Goal: Information Seeking & Learning: Compare options

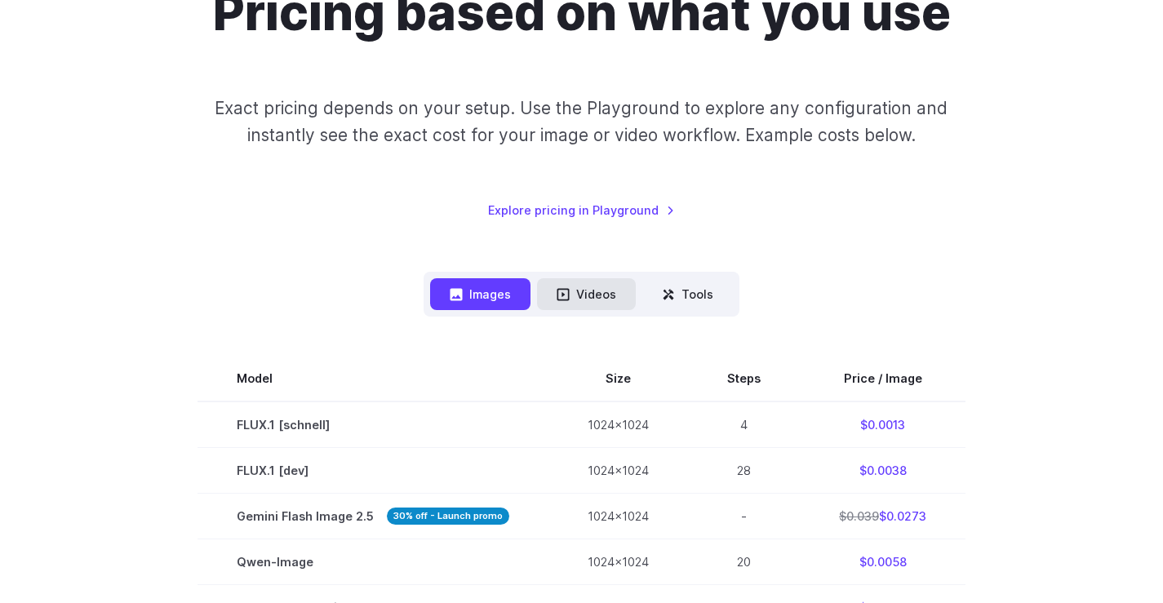
scroll to position [163, 0]
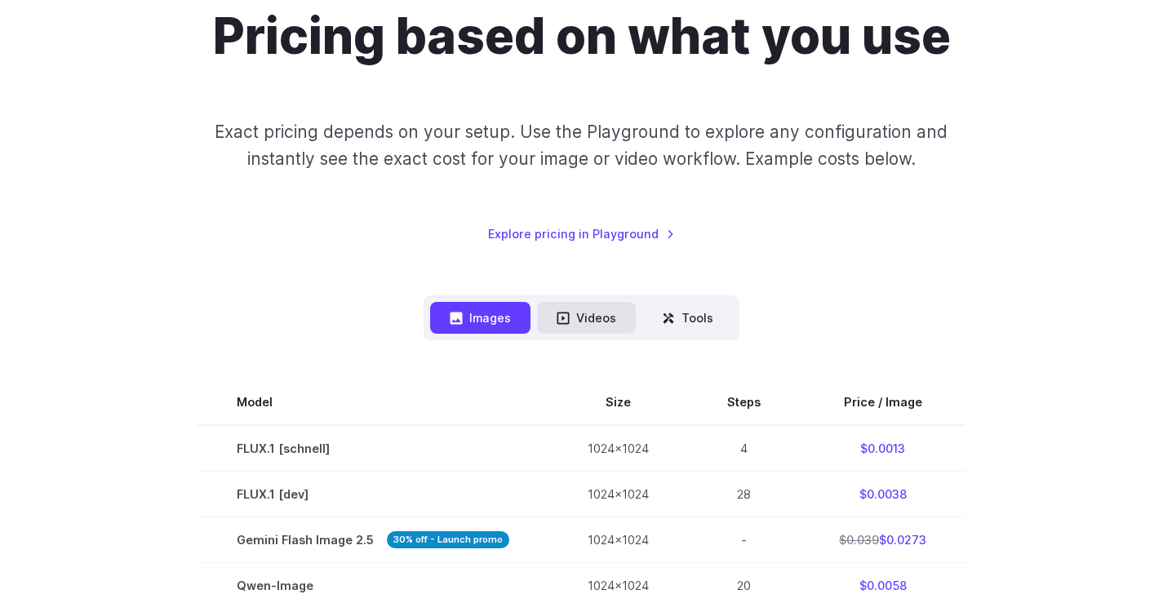
click at [592, 314] on button "Videos" at bounding box center [586, 318] width 99 height 32
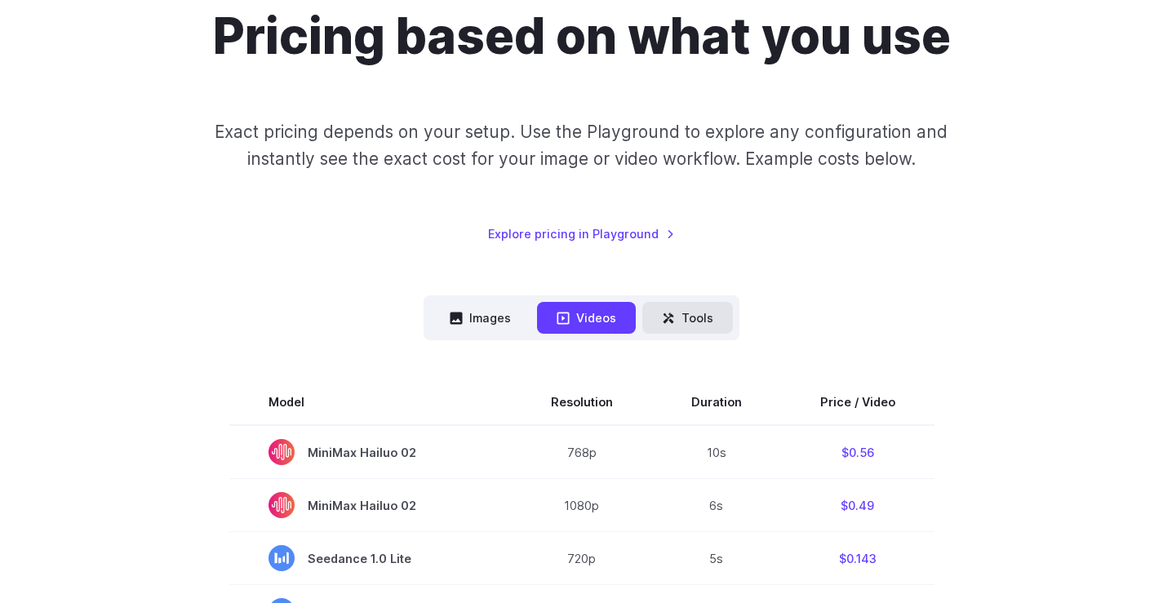
click at [702, 313] on button "Tools" at bounding box center [687, 318] width 91 height 32
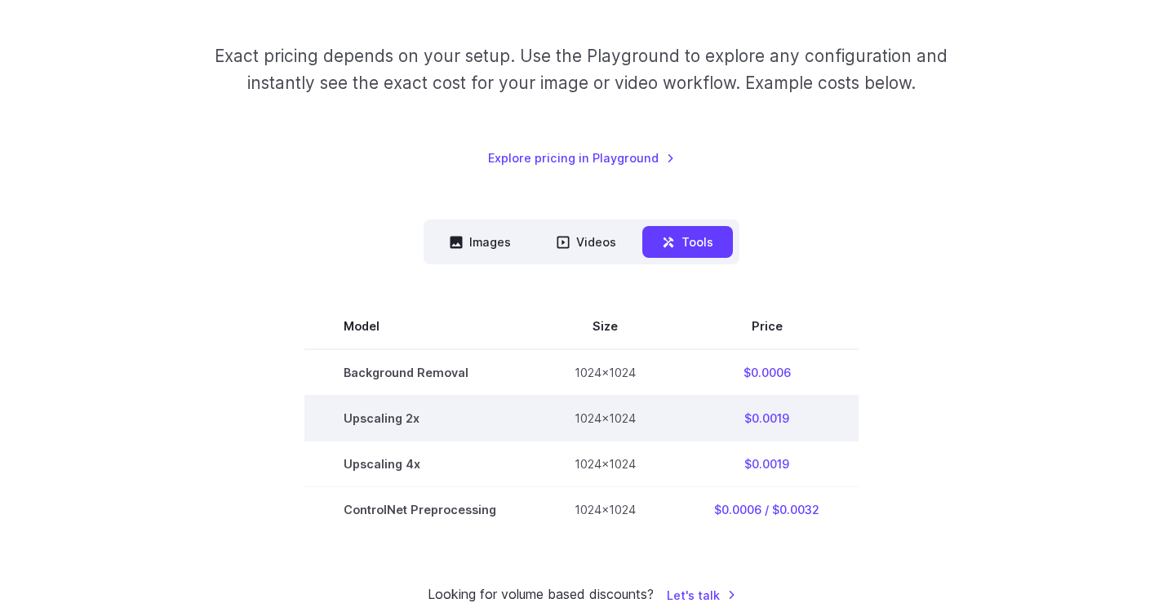
scroll to position [0, 0]
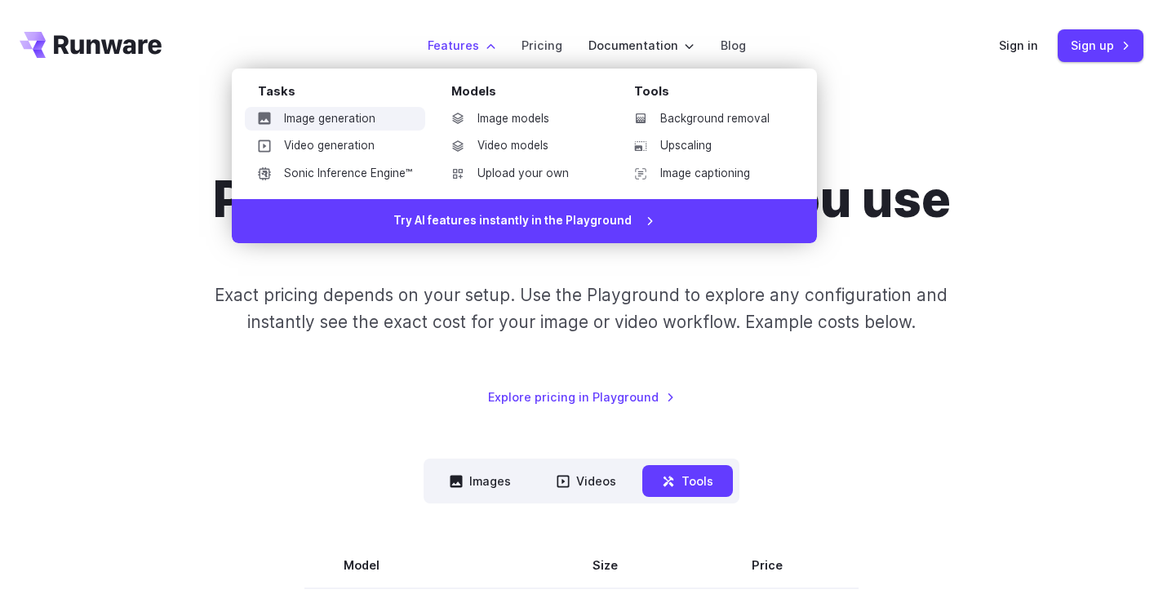
click at [365, 119] on link "Image generation" at bounding box center [335, 119] width 180 height 24
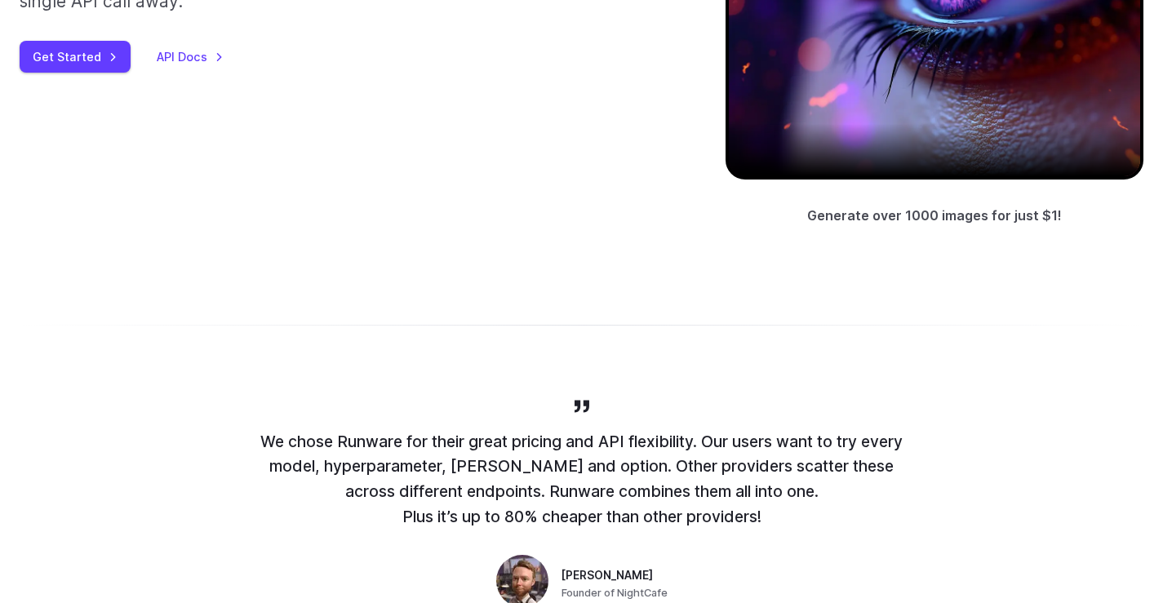
scroll to position [734, 0]
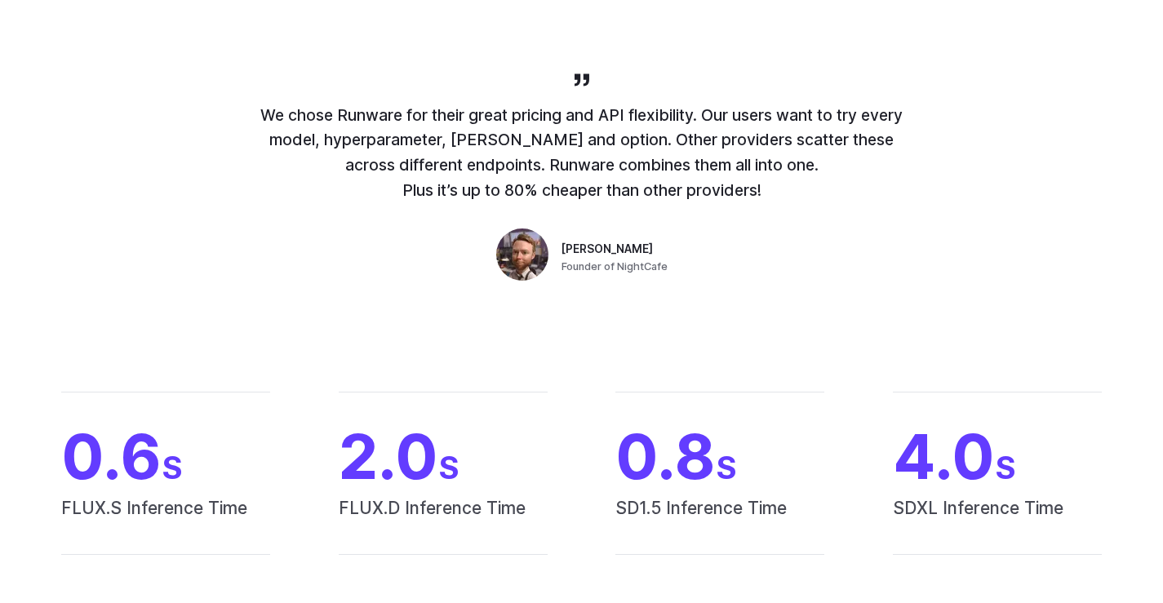
click at [693, 248] on div "We chose Runware for their great pricing and API flexibility. Our users want to…" at bounding box center [581, 178] width 653 height 217
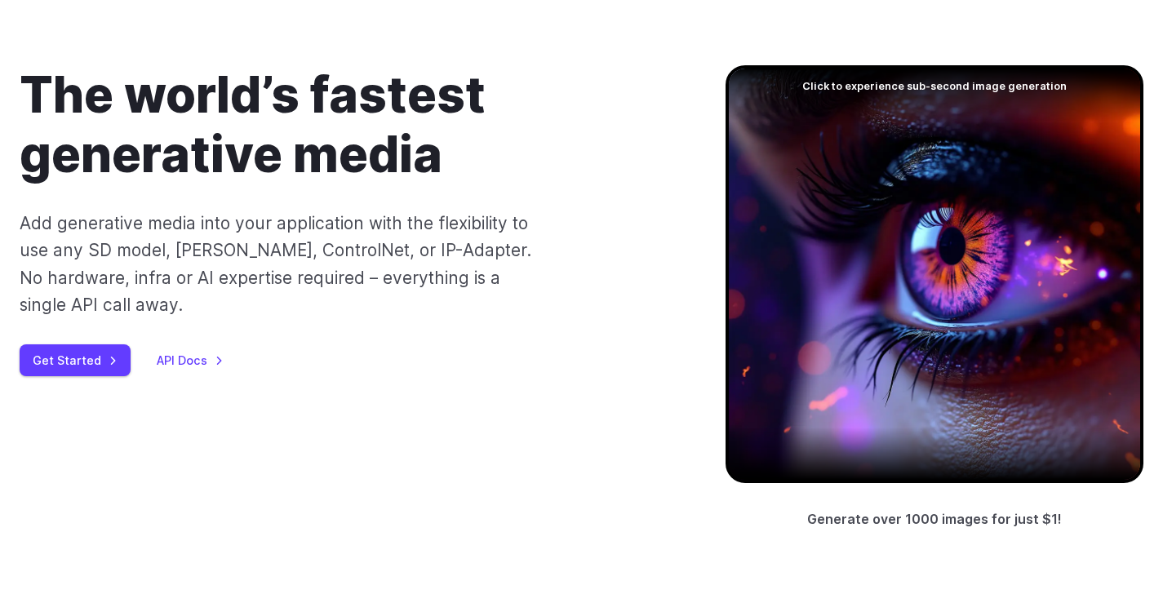
scroll to position [0, 0]
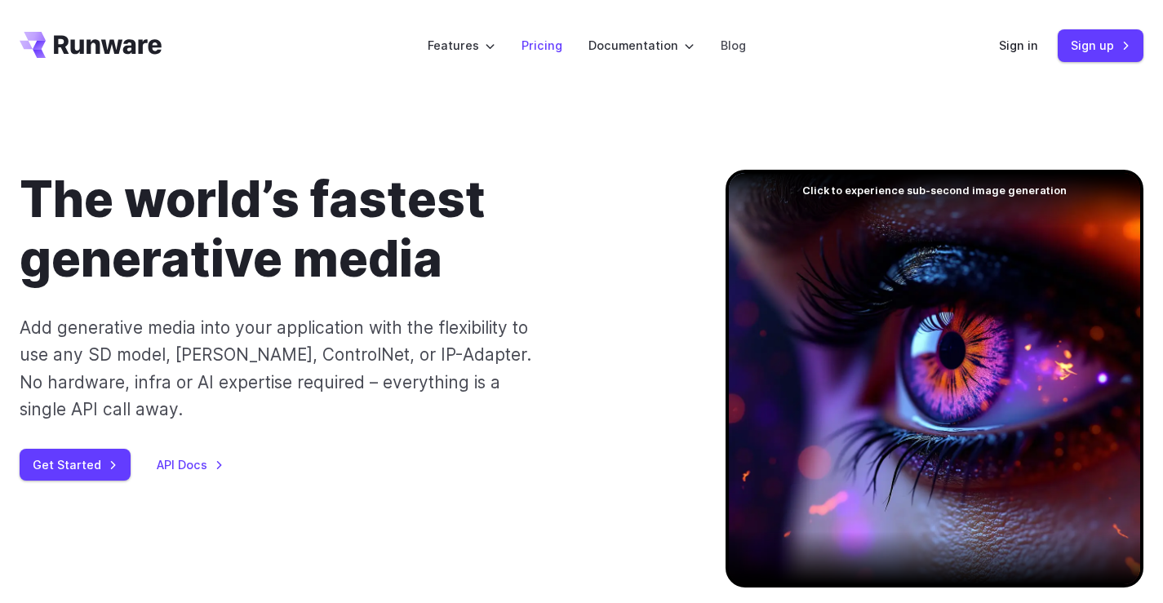
click at [535, 49] on link "Pricing" at bounding box center [541, 45] width 41 height 19
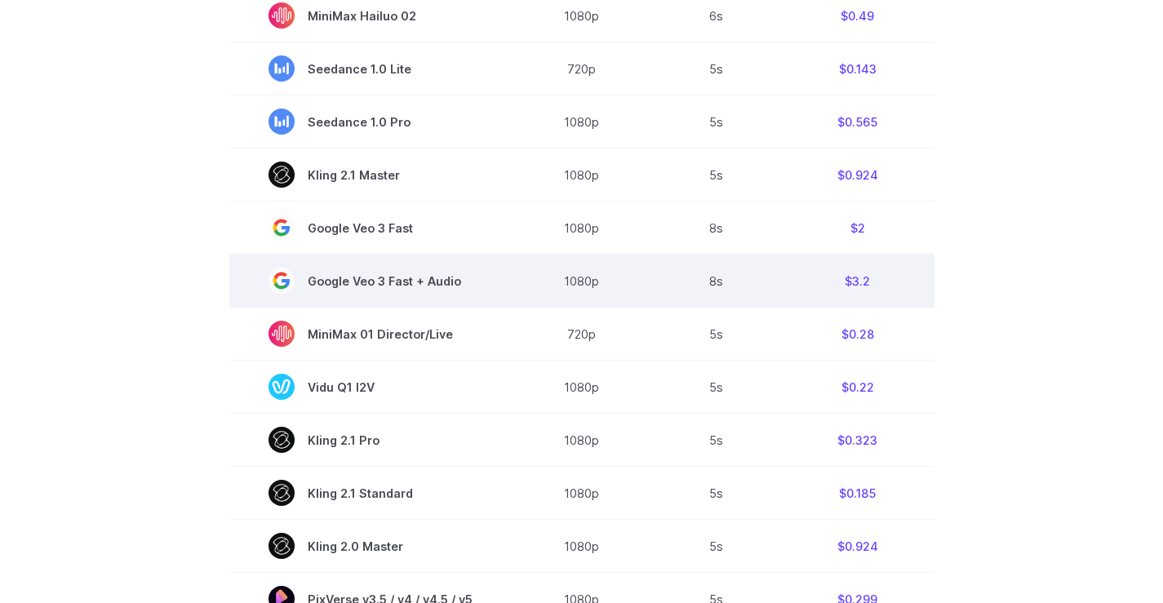
scroll to position [408, 0]
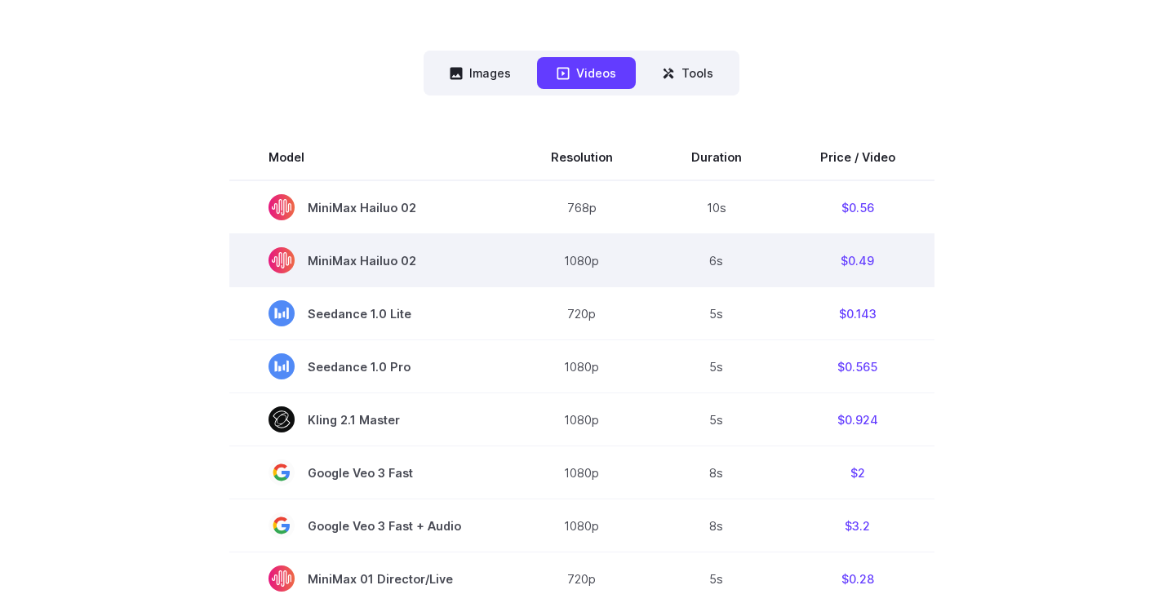
click at [334, 265] on span "MiniMax Hailuo 02" at bounding box center [370, 260] width 204 height 26
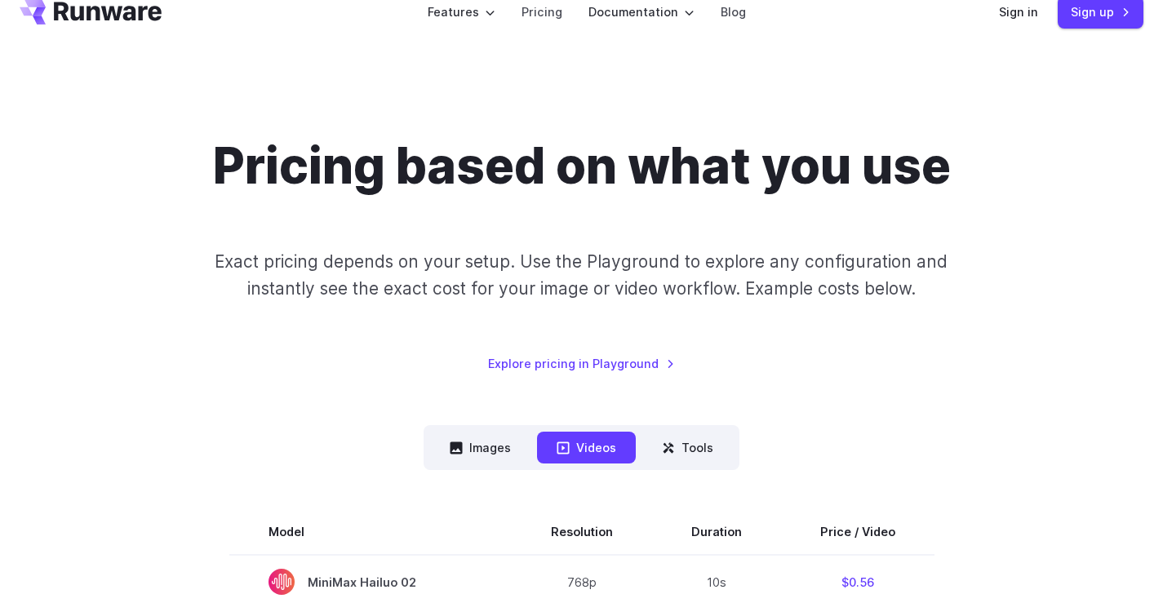
scroll to position [0, 0]
